Goal: Communication & Community: Ask a question

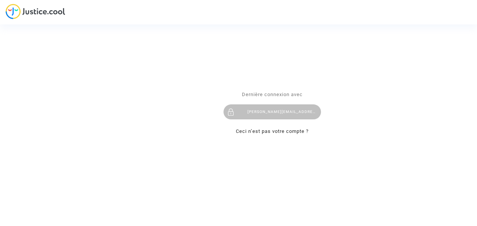
click at [5, 6] on div "Se connecter Dernière connexion avec [PERSON_NAME][EMAIL_ADDRESS][DOMAIN_NAME] …" at bounding box center [238, 113] width 477 height 226
click at [8, 7] on div "Se connecter Dernière connexion avec [PERSON_NAME][EMAIL_ADDRESS][DOMAIN_NAME] …" at bounding box center [238, 113] width 477 height 226
click at [258, 114] on div "[PERSON_NAME][EMAIL_ADDRESS][DOMAIN_NAME]" at bounding box center [273, 112] width 98 height 15
click at [248, 96] on span "Dernière connexion avec" at bounding box center [272, 95] width 61 height 6
click at [255, 131] on link "Ceci n’est pas votre compte ?" at bounding box center [272, 132] width 73 height 6
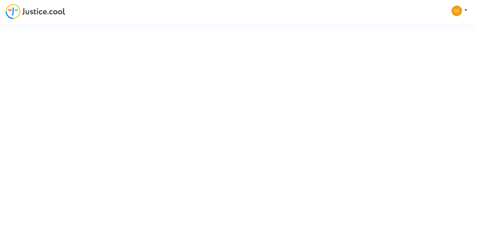
type input "delphine.borgna@yahoo.com"
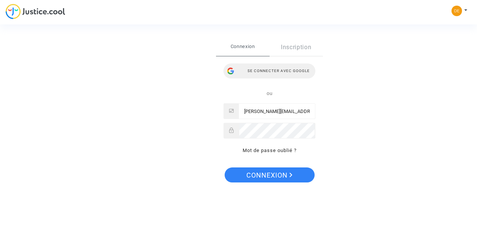
click at [269, 69] on div "Se connecter avec Google" at bounding box center [270, 70] width 92 height 15
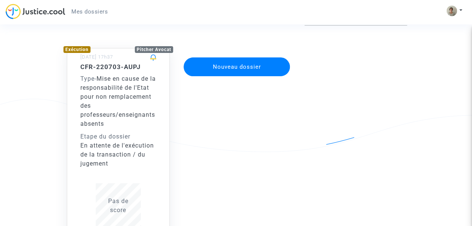
scroll to position [44, 0]
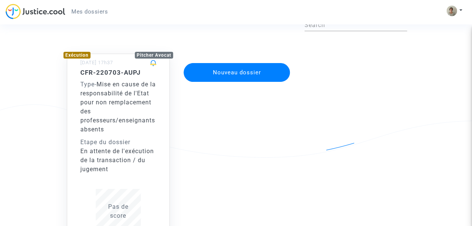
drag, startPoint x: 451, startPoint y: 68, endPoint x: 467, endPoint y: 84, distance: 22.3
click at [467, 84] on div "Mes dossiers en cours Search Exécution Pitcher Avocat [DATE] 17h37 CFR-220703-A…" at bounding box center [236, 160] width 472 height 320
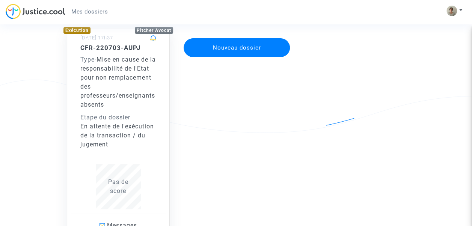
scroll to position [66, 0]
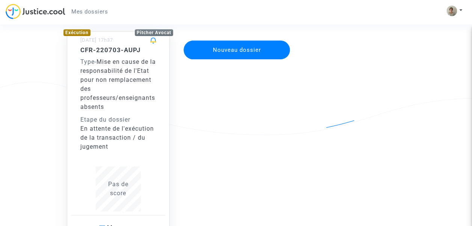
click at [242, 51] on button "Nouveau dossier" at bounding box center [236, 50] width 107 height 19
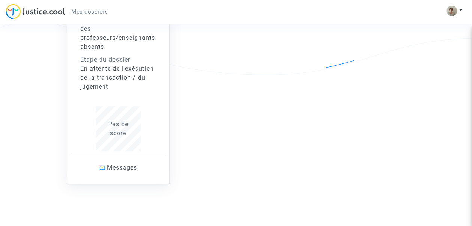
scroll to position [125, 0]
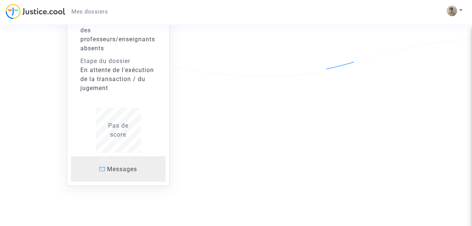
click at [122, 168] on span "Messages" at bounding box center [122, 168] width 30 height 7
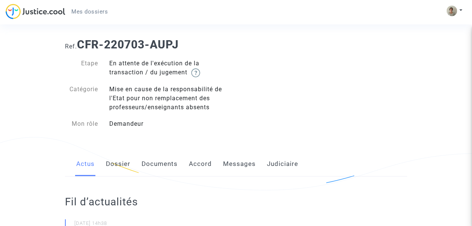
scroll to position [15, 0]
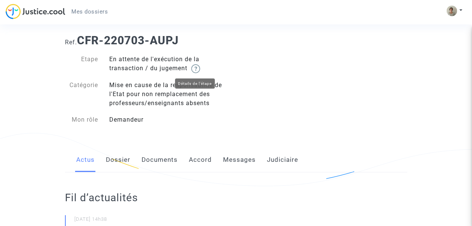
click at [197, 66] on img at bounding box center [195, 68] width 9 height 9
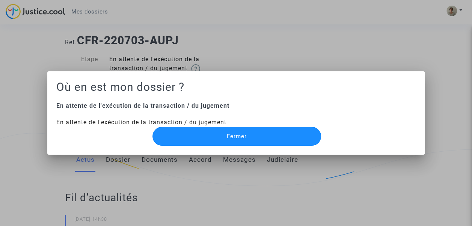
click at [239, 136] on span "Fermer" at bounding box center [237, 136] width 20 height 7
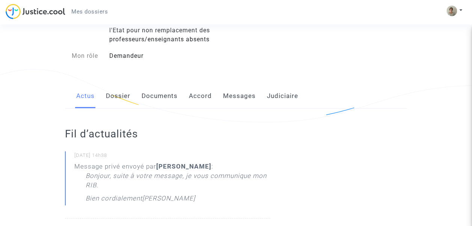
scroll to position [74, 0]
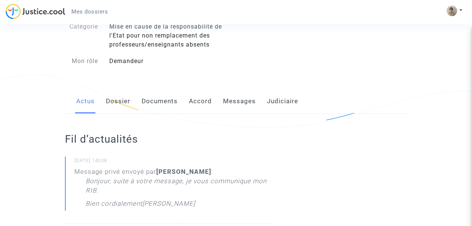
click at [245, 98] on link "Messages" at bounding box center [239, 101] width 33 height 25
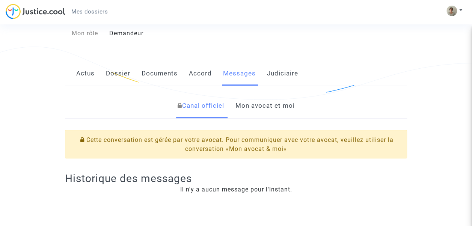
scroll to position [98, 0]
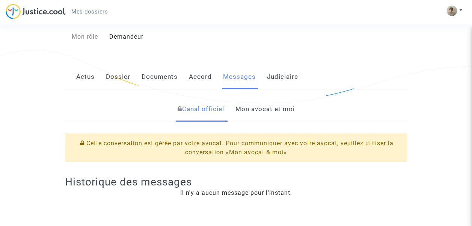
click at [287, 110] on link "Mon avocat et moi" at bounding box center [264, 109] width 59 height 25
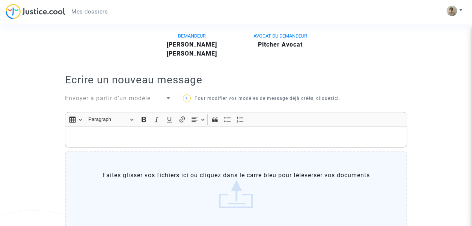
scroll to position [176, 0]
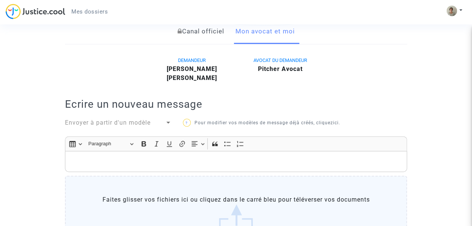
click at [294, 160] on p "Rich Text Editor, main" at bounding box center [236, 161] width 334 height 9
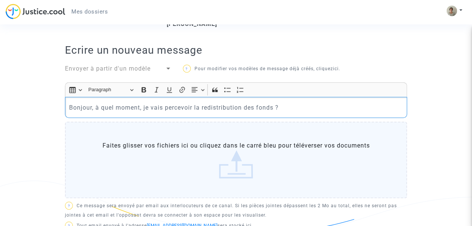
scroll to position [254, 0]
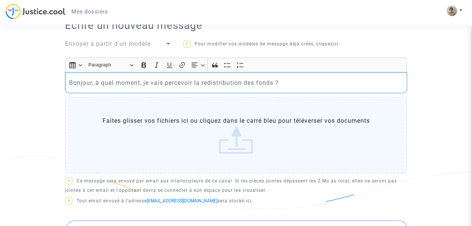
drag, startPoint x: 276, startPoint y: 80, endPoint x: 282, endPoint y: 84, distance: 7.8
click at [279, 83] on p "Bonjour, à quel moment, je vais percevoir la redistribution des fonds ?" at bounding box center [236, 82] width 334 height 9
click at [338, 81] on p "Bonjour, à quel moment, je vais percevoir la redistribution des fonds suite à m…" at bounding box center [236, 82] width 334 height 9
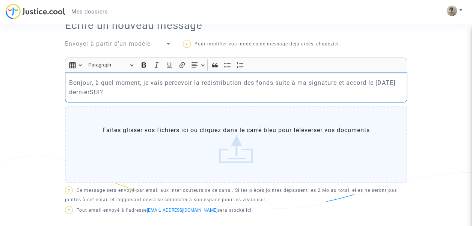
click at [90, 90] on p "Bonjour, à quel moment, je vais percevoir la redistribution des fonds suite à m…" at bounding box center [236, 87] width 334 height 19
drag, startPoint x: 370, startPoint y: 80, endPoint x: 371, endPoint y: 84, distance: 4.4
click at [370, 81] on p "Bonjour, à quel moment, je vais percevoir la redistribution des fonds suite à m…" at bounding box center [236, 87] width 334 height 19
click at [260, 92] on p "Bonjour, à quel moment, je vais percevoir la redistribution des fonds suite à m…" at bounding box center [236, 87] width 334 height 19
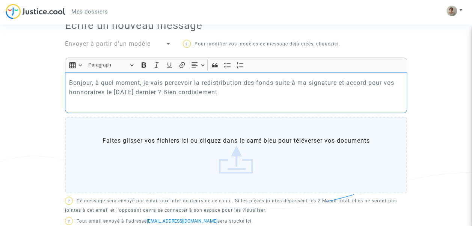
drag, startPoint x: 79, startPoint y: 90, endPoint x: 84, endPoint y: 101, distance: 12.3
click at [82, 95] on p "Bonjour, à quel moment, je vais percevoir la redistribution des fonds suite à m…" at bounding box center [236, 87] width 334 height 19
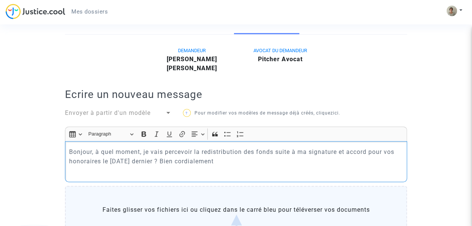
scroll to position [200, 0]
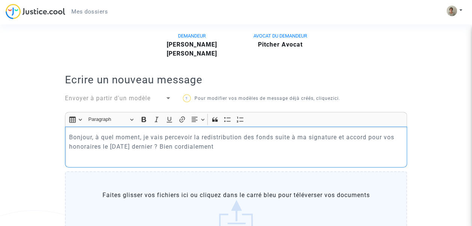
click at [257, 152] on div "Bonjour, à quel moment, je vais percevoir la redistribution des fonds suite à m…" at bounding box center [236, 146] width 342 height 41
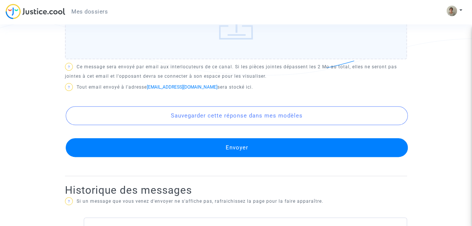
scroll to position [353, 0]
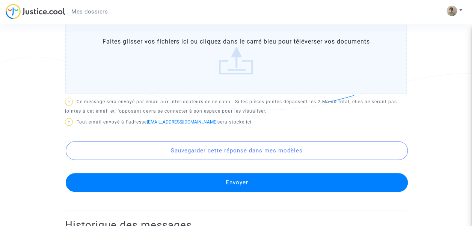
click at [244, 180] on button "Envoyer" at bounding box center [237, 182] width 342 height 19
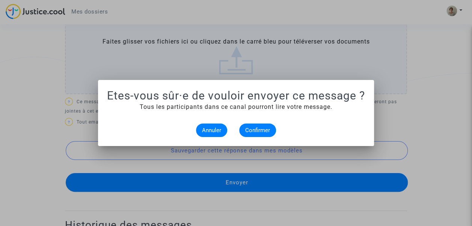
scroll to position [0, 0]
click at [253, 131] on span "Confirmer" at bounding box center [257, 130] width 25 height 7
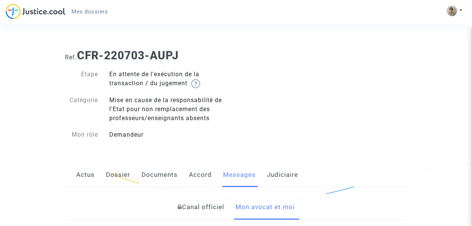
scroll to position [353, 0]
